Goal: Transaction & Acquisition: Obtain resource

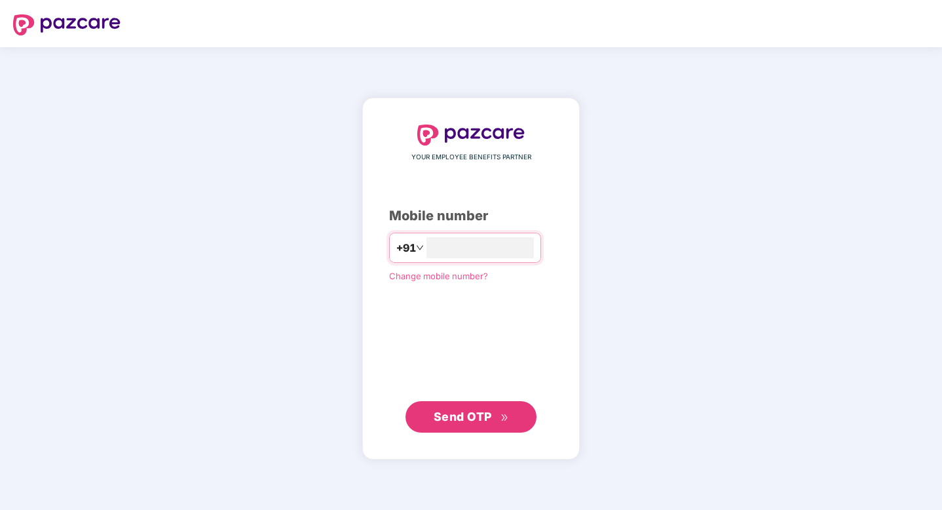
type input "**********"
click at [456, 412] on span "Send OTP" at bounding box center [463, 417] width 58 height 14
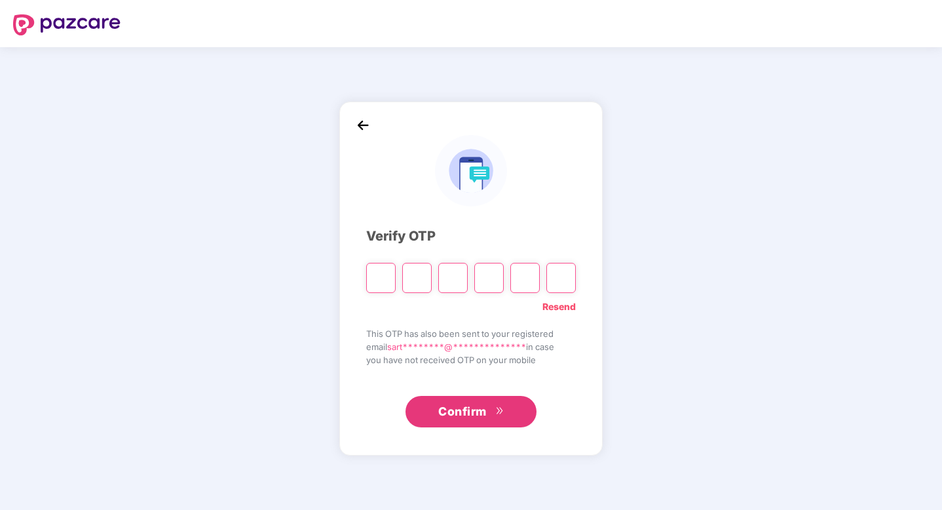
paste input "*"
type input "*"
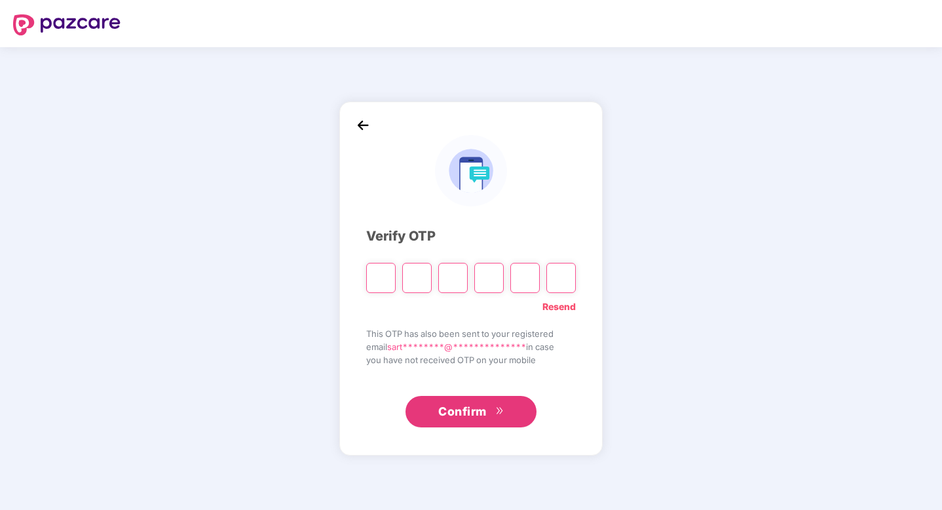
type input "*"
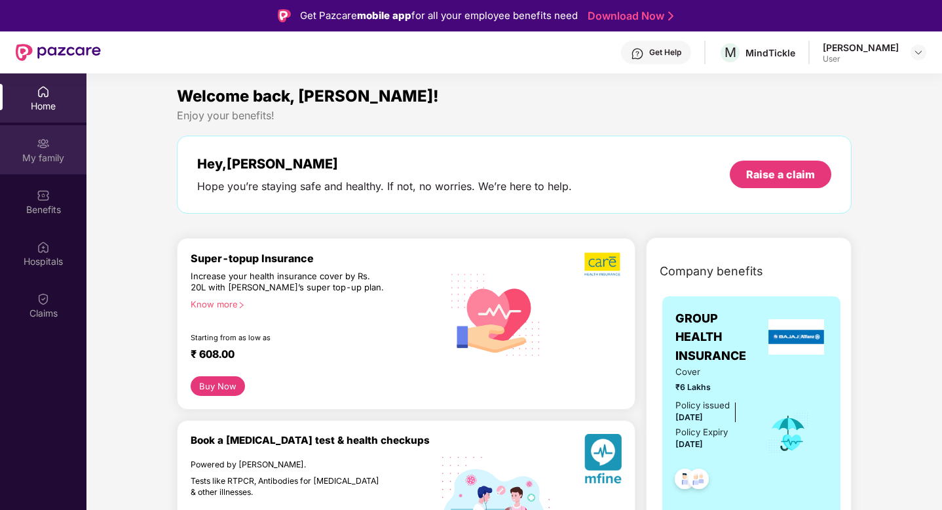
click at [44, 152] on div "My family" at bounding box center [43, 157] width 87 height 13
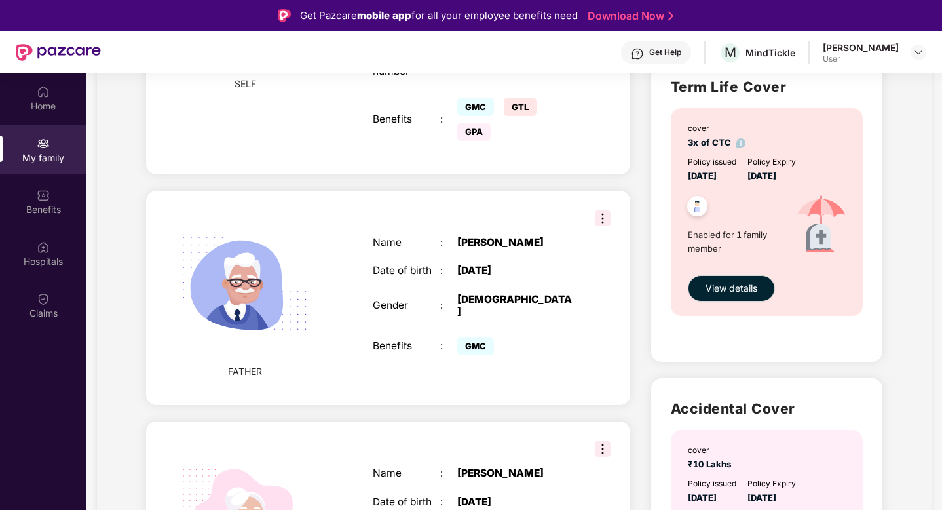
scroll to position [334, 0]
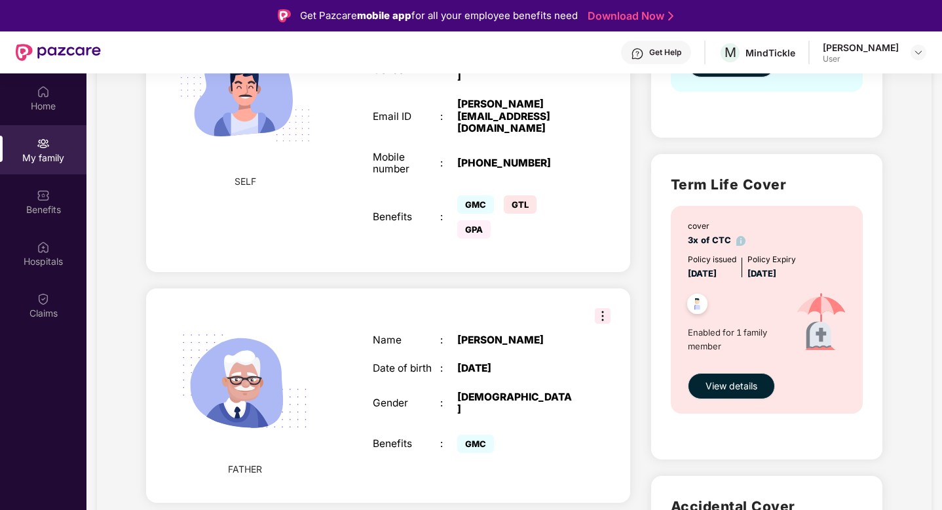
click at [512, 195] on span "GTL" at bounding box center [520, 204] width 33 height 18
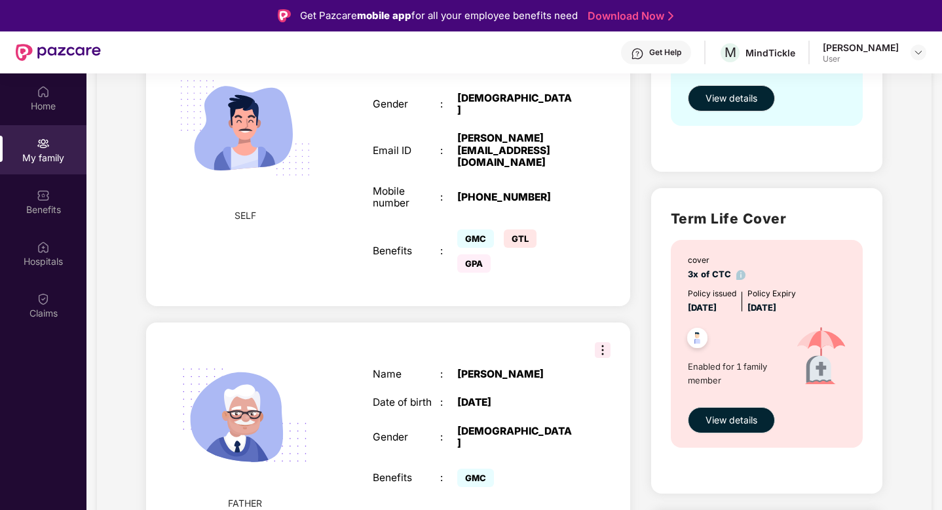
scroll to position [0, 0]
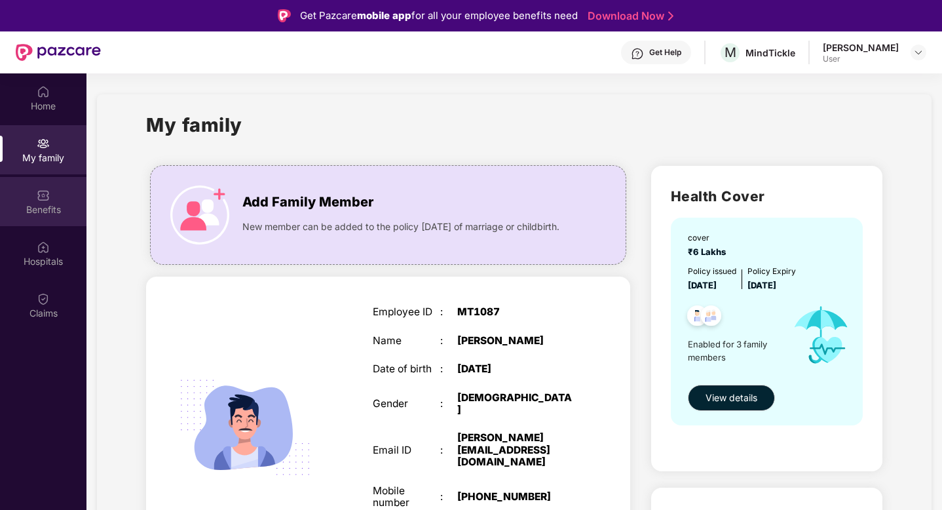
click at [47, 199] on img at bounding box center [43, 195] width 13 height 13
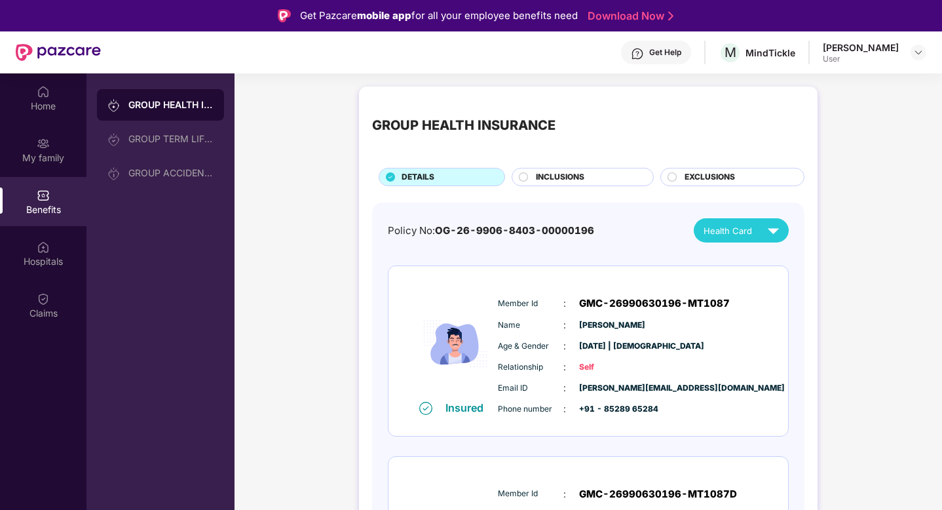
click at [569, 176] on span "INCLUSIONS" at bounding box center [560, 177] width 48 height 12
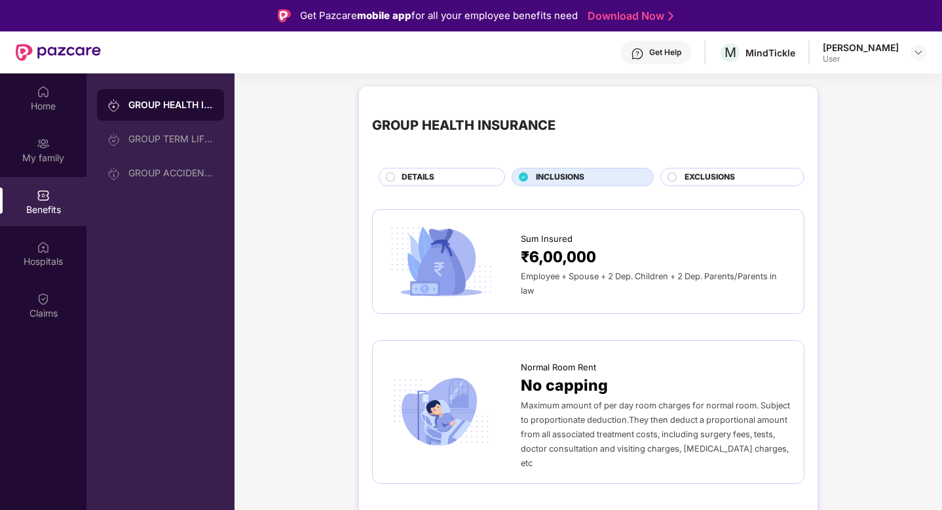
click at [462, 175] on div "DETAILS" at bounding box center [446, 178] width 103 height 14
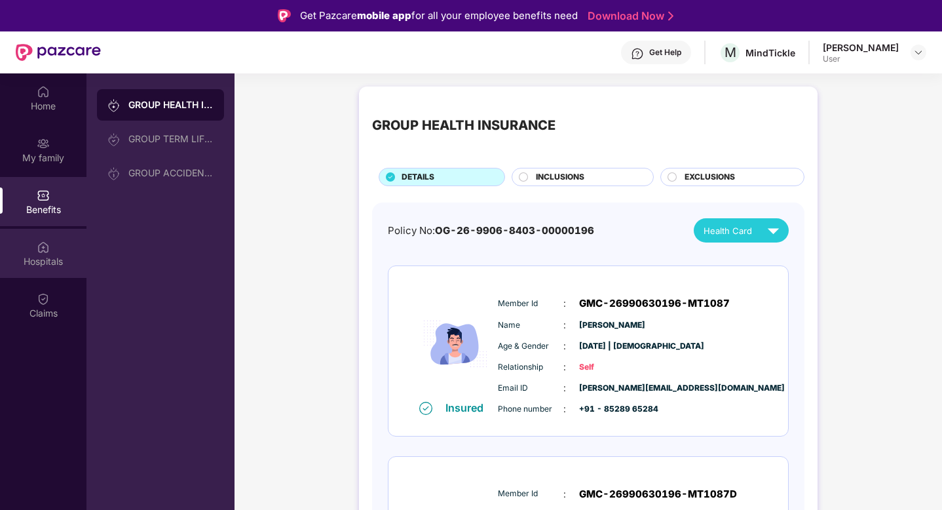
click at [33, 264] on div "Hospitals" at bounding box center [43, 261] width 87 height 13
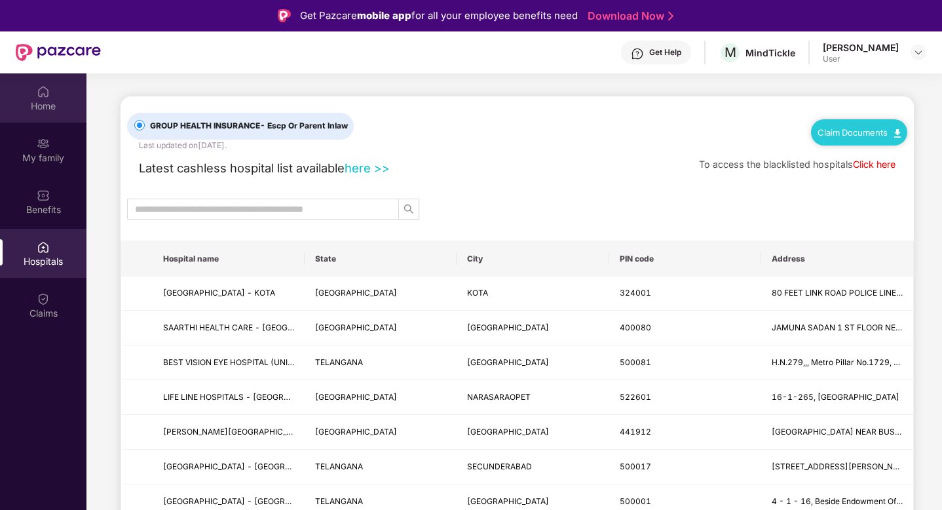
click at [56, 107] on div "Home" at bounding box center [43, 106] width 87 height 13
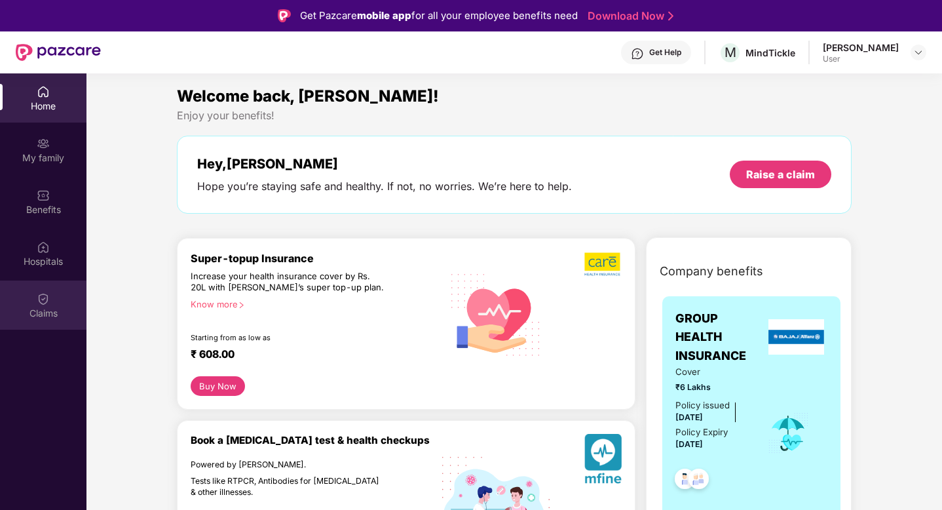
click at [33, 319] on div "Claims" at bounding box center [43, 304] width 87 height 49
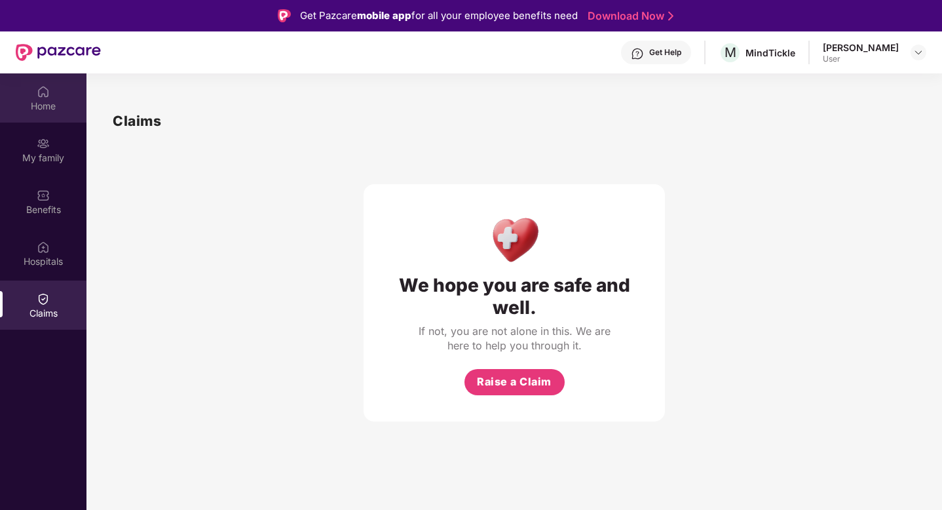
click at [43, 87] on img at bounding box center [43, 91] width 13 height 13
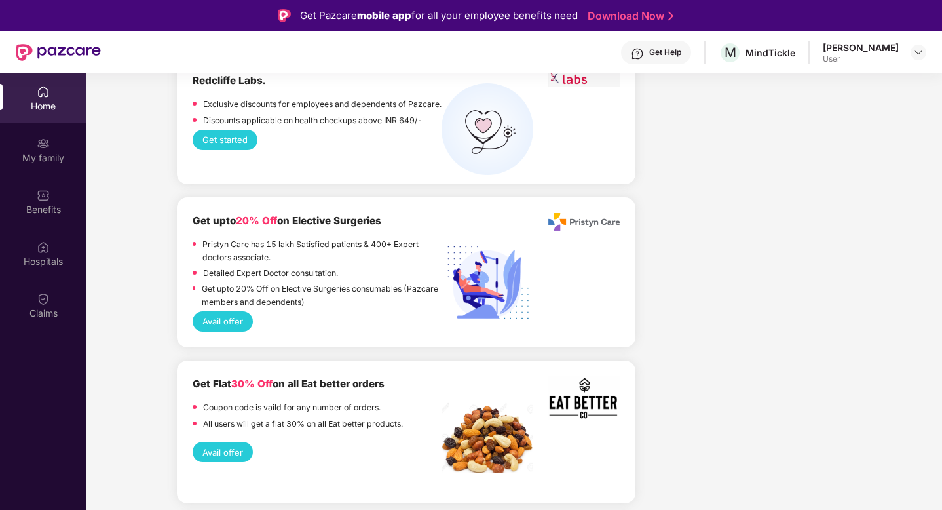
scroll to position [1972, 0]
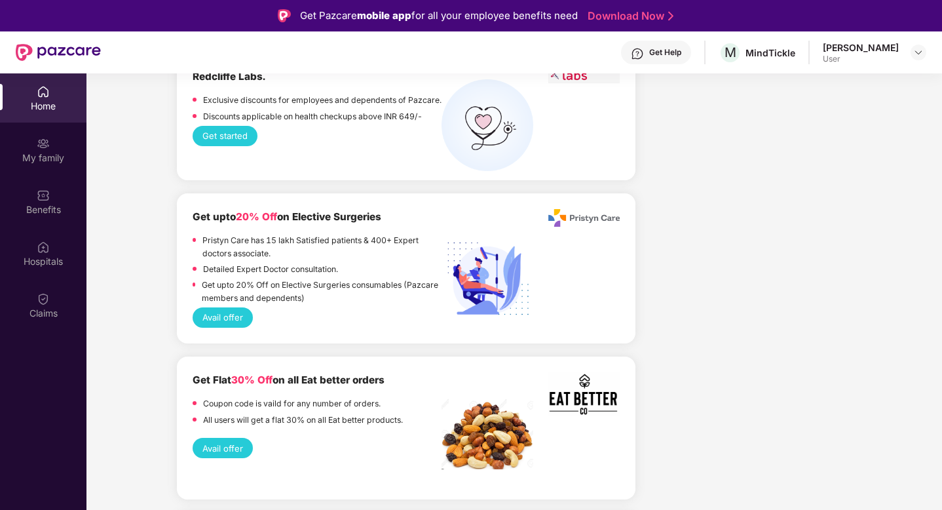
click at [223, 438] on button "Avail offer" at bounding box center [223, 448] width 60 height 20
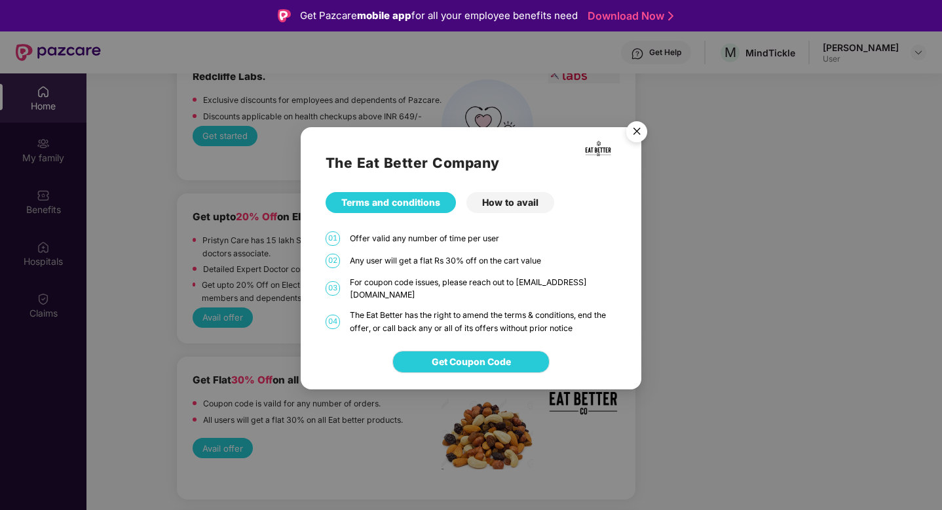
click at [629, 138] on img "Close" at bounding box center [637, 133] width 37 height 37
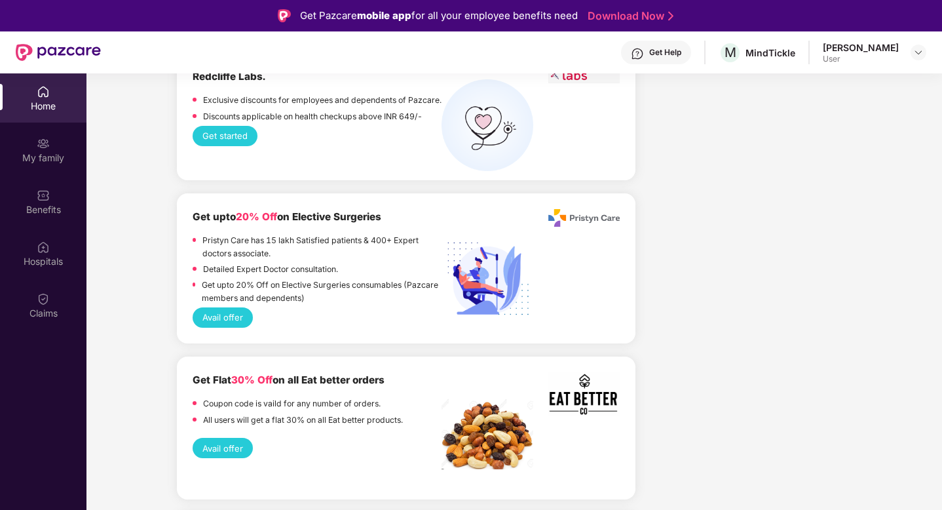
click at [574, 372] on img at bounding box center [584, 394] width 71 height 44
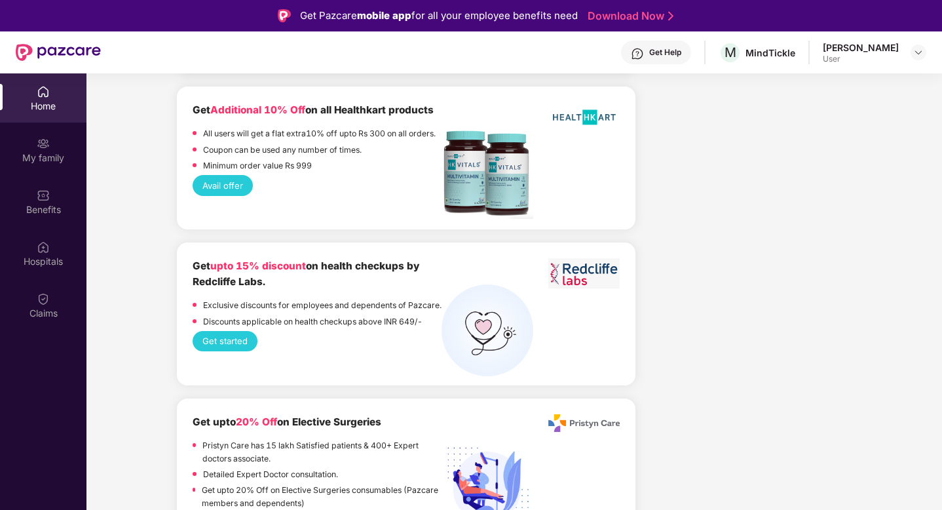
scroll to position [1784, 0]
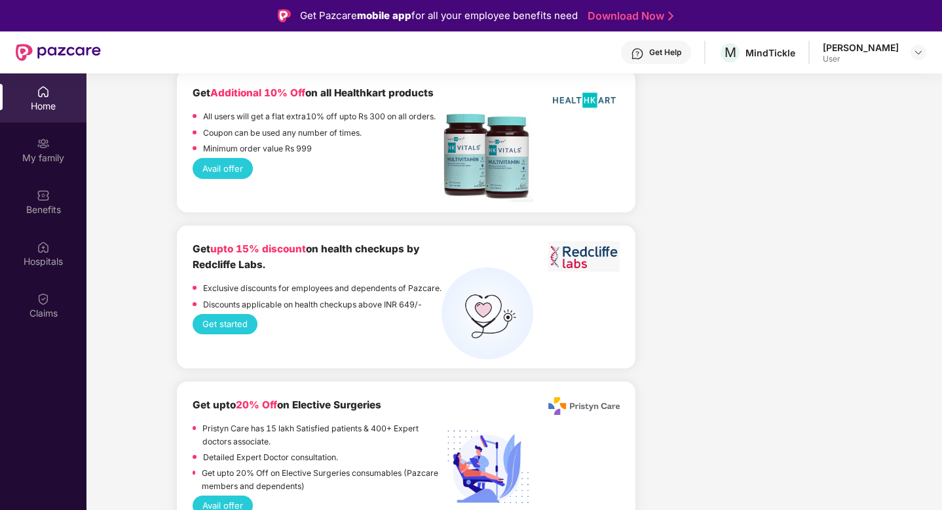
click at [204, 316] on button "Get started" at bounding box center [225, 324] width 65 height 20
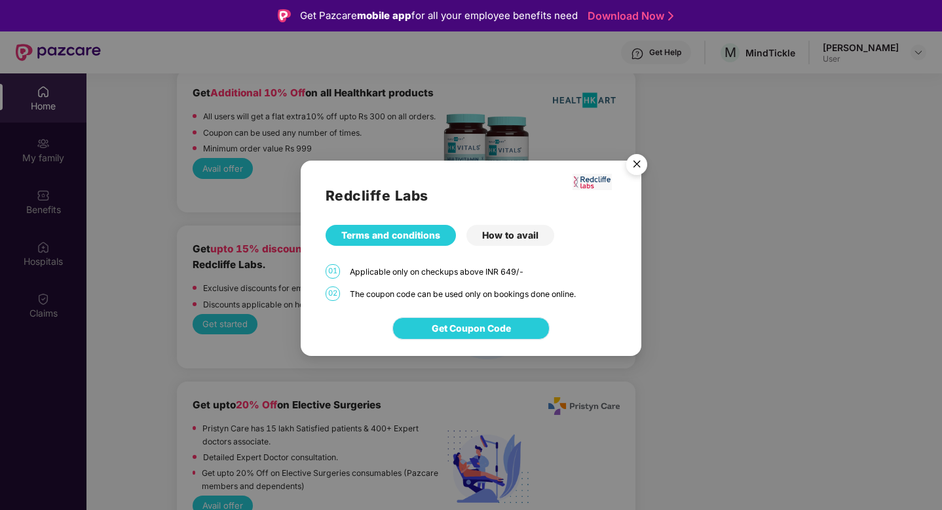
click at [498, 324] on span "Get Coupon Code" at bounding box center [471, 328] width 79 height 14
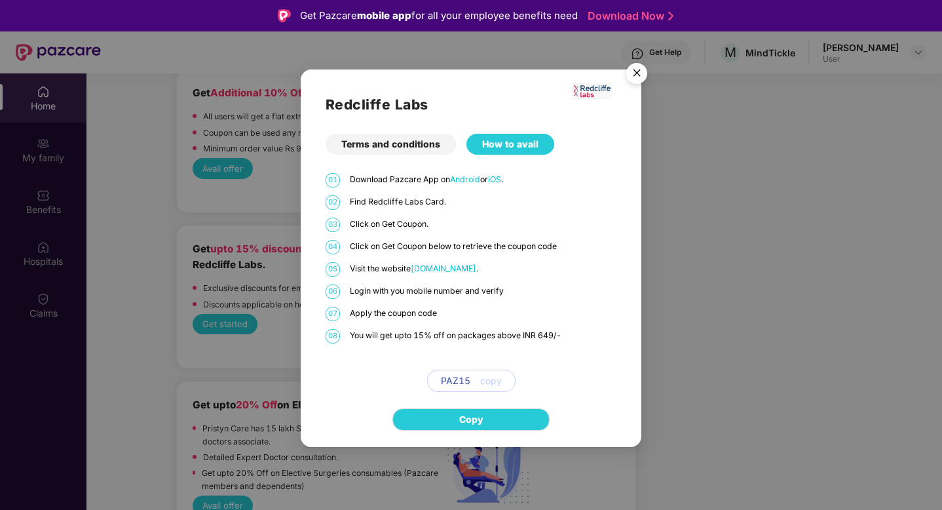
click at [488, 381] on span "copy" at bounding box center [491, 381] width 22 height 14
click at [463, 267] on span "[DOMAIN_NAME]" at bounding box center [444, 268] width 66 height 10
